Goal: Find contact information: Find contact information

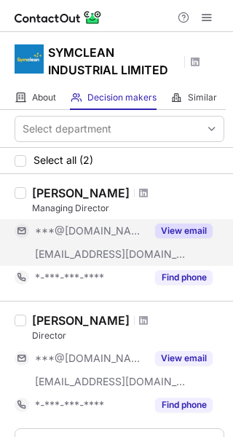
click at [186, 231] on button "View email" at bounding box center [184, 231] width 58 height 15
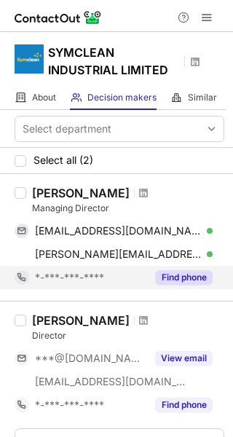
click at [174, 277] on button "Find phone" at bounding box center [184, 277] width 58 height 15
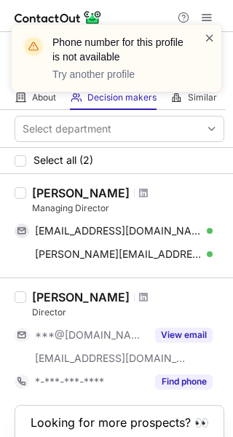
click at [213, 36] on span at bounding box center [210, 38] width 12 height 15
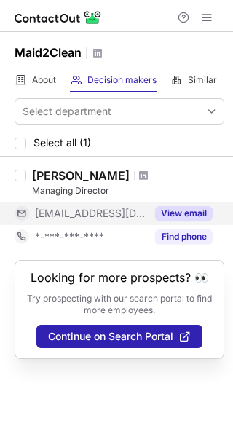
click at [176, 213] on button "View email" at bounding box center [184, 213] width 58 height 15
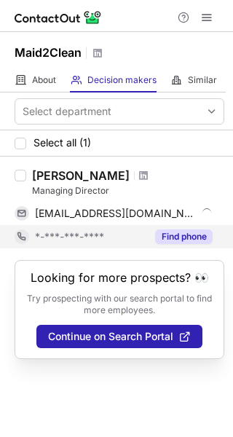
click at [176, 237] on button "Find phone" at bounding box center [184, 237] width 58 height 15
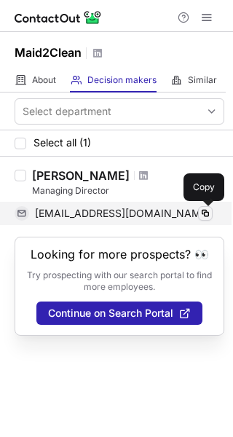
click at [207, 214] on span at bounding box center [206, 214] width 12 height 12
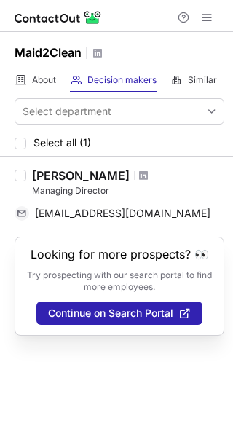
drag, startPoint x: 34, startPoint y: 173, endPoint x: 152, endPoint y: 176, distance: 118.8
click at [130, 176] on div "[PERSON_NAME]" at bounding box center [81, 175] width 98 height 15
copy div "[PERSON_NAME]"
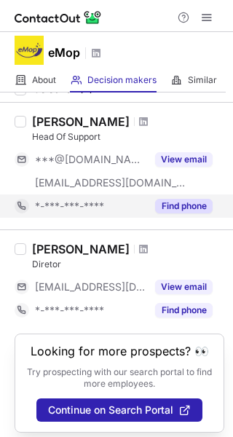
scroll to position [60, 0]
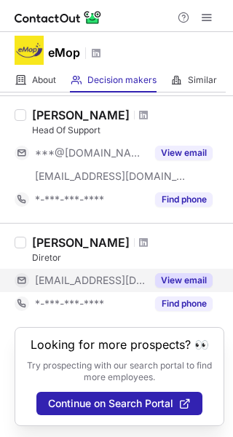
click at [189, 280] on button "View email" at bounding box center [184, 280] width 58 height 15
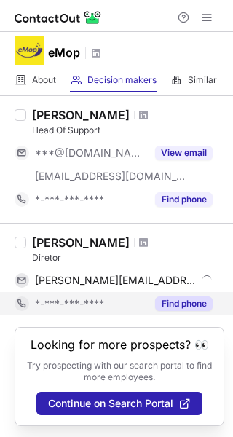
click at [184, 306] on button "Find phone" at bounding box center [184, 304] width 58 height 15
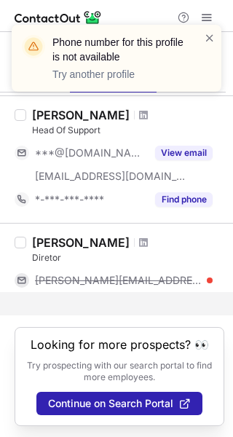
scroll to position [37, 0]
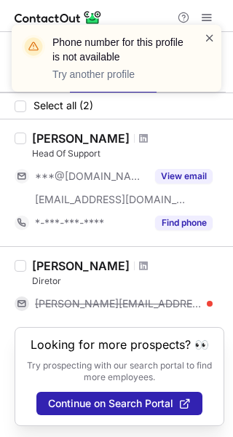
click at [211, 39] on span at bounding box center [210, 38] width 12 height 15
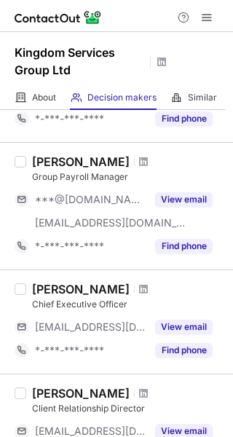
scroll to position [572, 0]
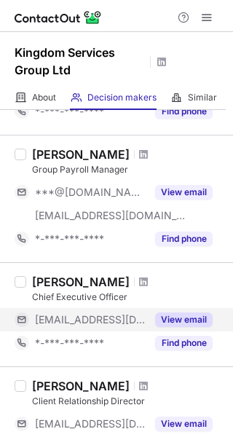
click at [162, 318] on button "View email" at bounding box center [184, 320] width 58 height 15
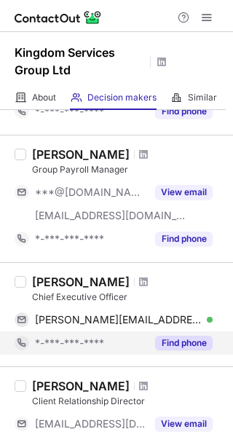
click at [173, 339] on button "Find phone" at bounding box center [184, 343] width 58 height 15
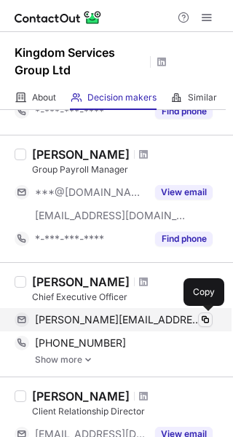
click at [206, 316] on span at bounding box center [206, 320] width 12 height 12
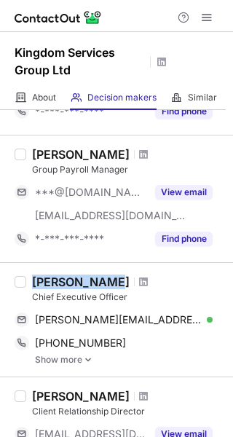
drag, startPoint x: 34, startPoint y: 279, endPoint x: 104, endPoint y: 277, distance: 70.7
click at [104, 277] on div "Terry Barton" at bounding box center [128, 282] width 192 height 15
copy div "Terry Barton"
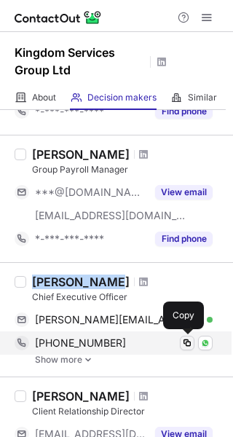
click at [186, 341] on span at bounding box center [187, 343] width 12 height 12
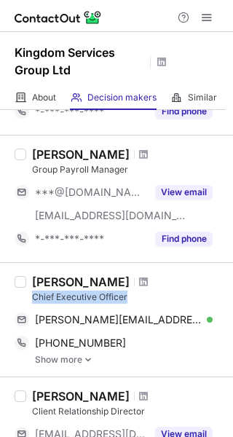
drag, startPoint x: 31, startPoint y: 297, endPoint x: 135, endPoint y: 295, distance: 103.5
click at [135, 295] on div "Terry Barton Chief Executive Officer terry@kingdom.co.uk Verified Copy +4479766…" at bounding box center [125, 320] width 198 height 90
copy div "Chief Executive Officer"
click at [135, 295] on div "Chief Executive Officer" at bounding box center [128, 297] width 192 height 13
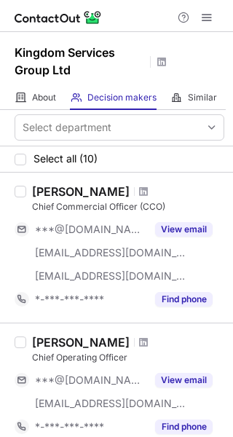
scroll to position [0, 0]
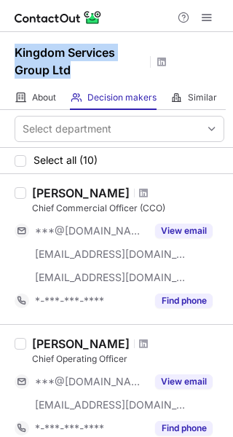
drag, startPoint x: 14, startPoint y: 46, endPoint x: 77, endPoint y: 70, distance: 67.8
click at [77, 70] on h1 "Kingdom Services Group Ltd" at bounding box center [80, 61] width 131 height 35
copy h1 "Kingdom Services Group Ltd"
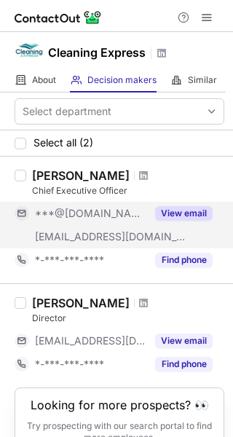
click at [183, 216] on button "View email" at bounding box center [184, 213] width 58 height 15
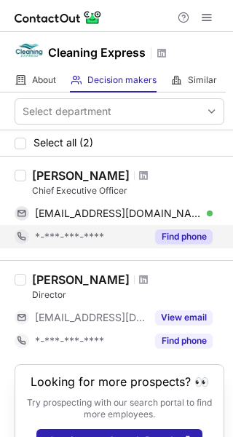
click at [185, 236] on button "Find phone" at bounding box center [184, 237] width 58 height 15
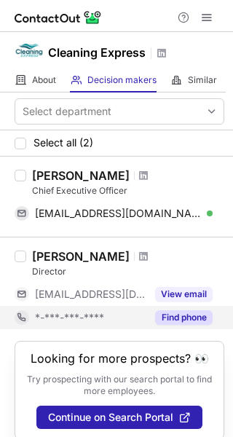
click at [181, 317] on button "Find phone" at bounding box center [184, 317] width 58 height 15
